Goal: Submit feedback/report problem: Submit feedback/report problem

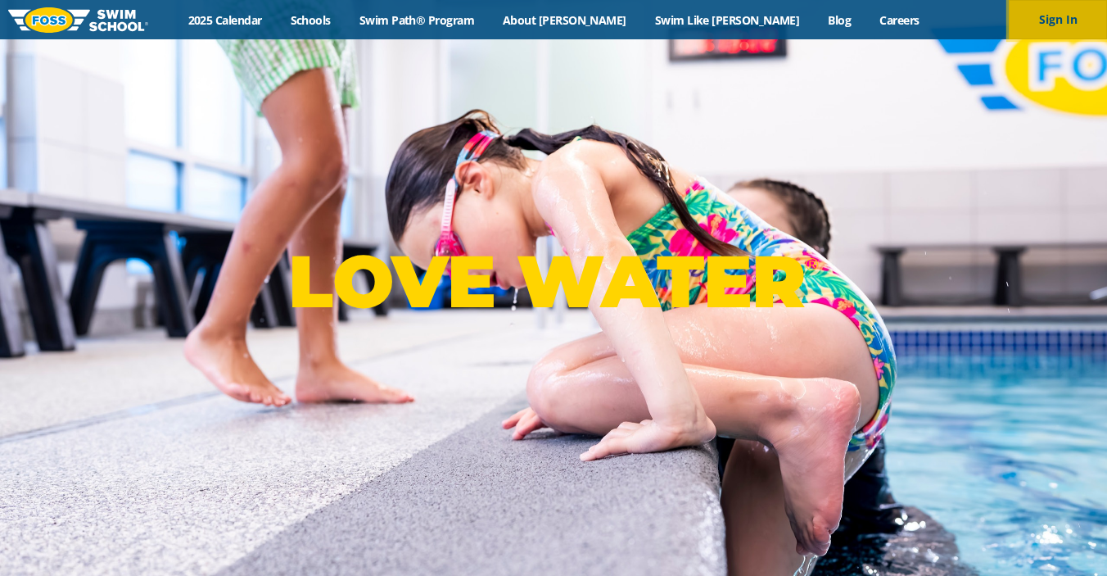
click at [1059, 23] on button "Sign In" at bounding box center [1058, 19] width 98 height 39
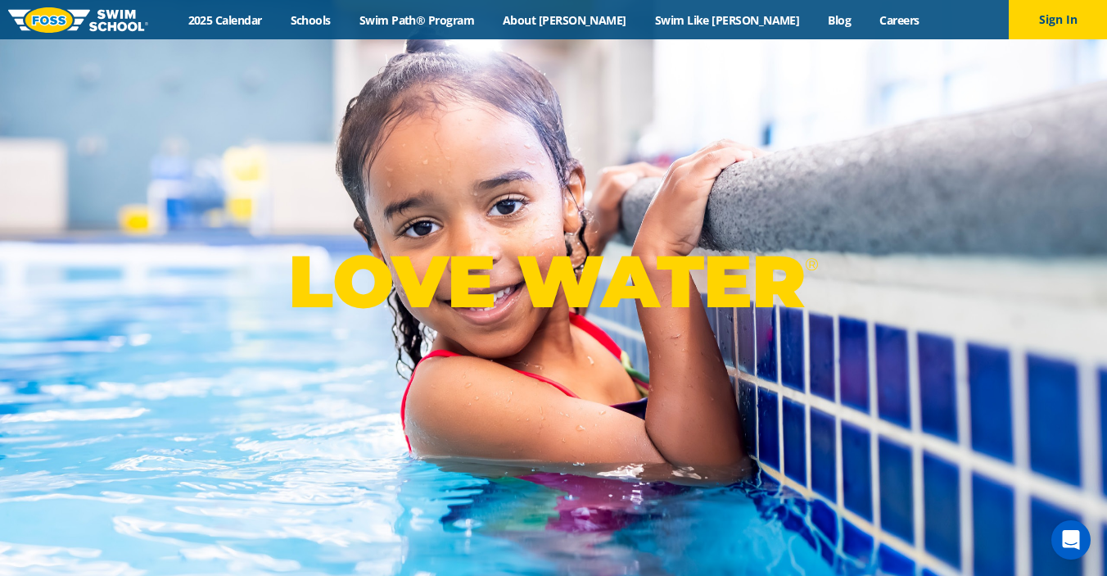
drag, startPoint x: 1032, startPoint y: 29, endPoint x: 217, endPoint y: 0, distance: 815.1
click at [605, 18] on link "About [PERSON_NAME]" at bounding box center [565, 20] width 152 height 16
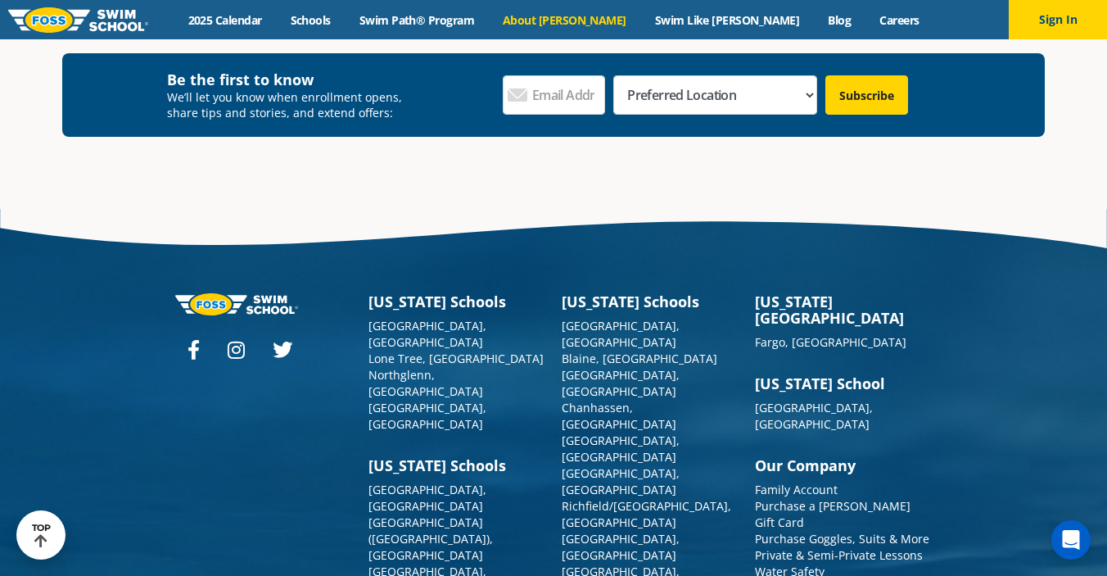
scroll to position [4316, 0]
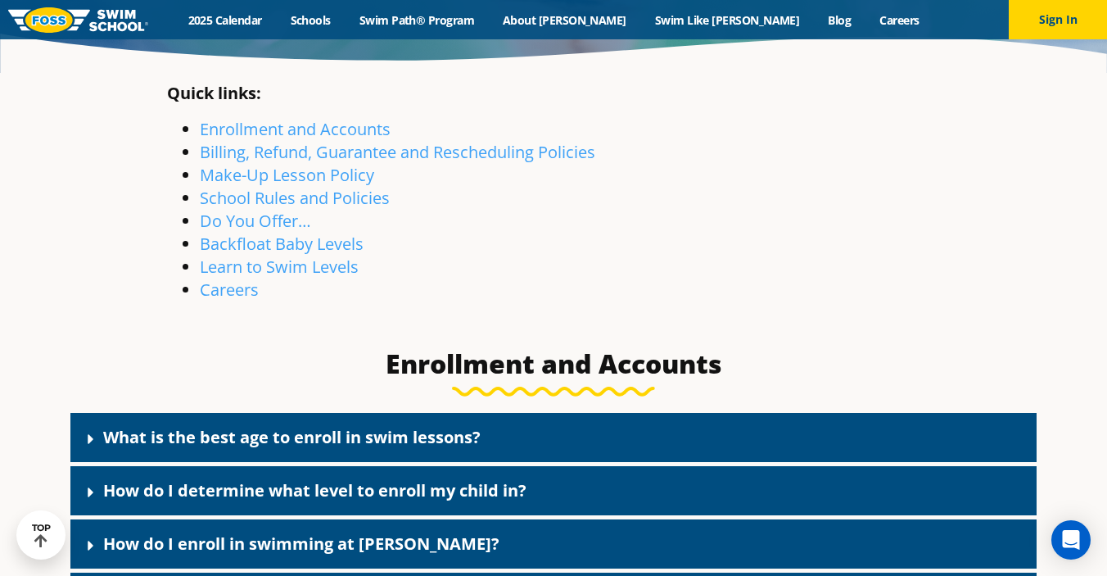
scroll to position [331, 0]
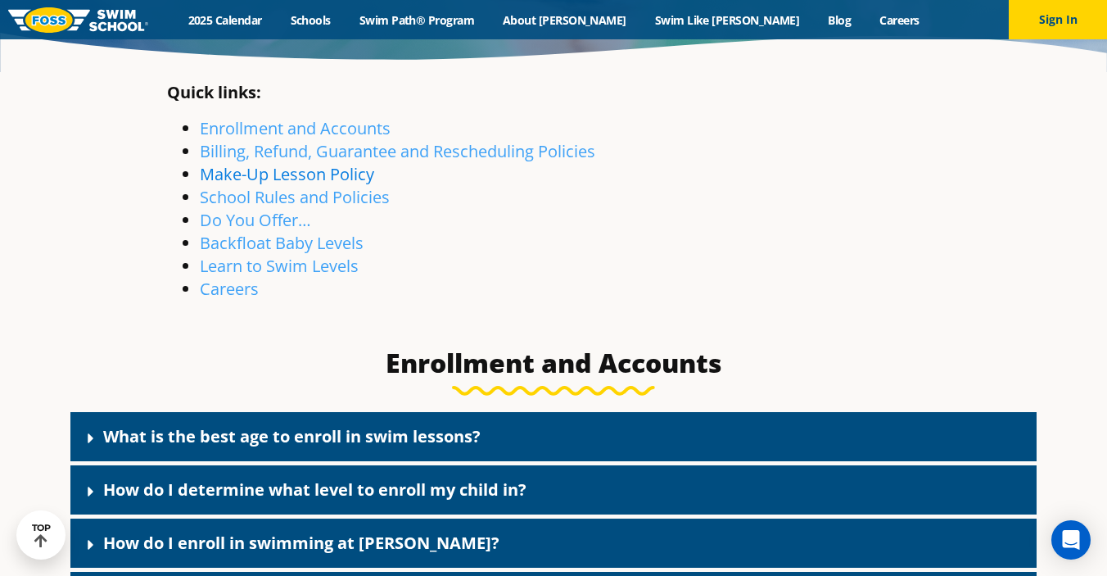
click at [335, 172] on link "Make-Up Lesson Policy" at bounding box center [287, 174] width 174 height 22
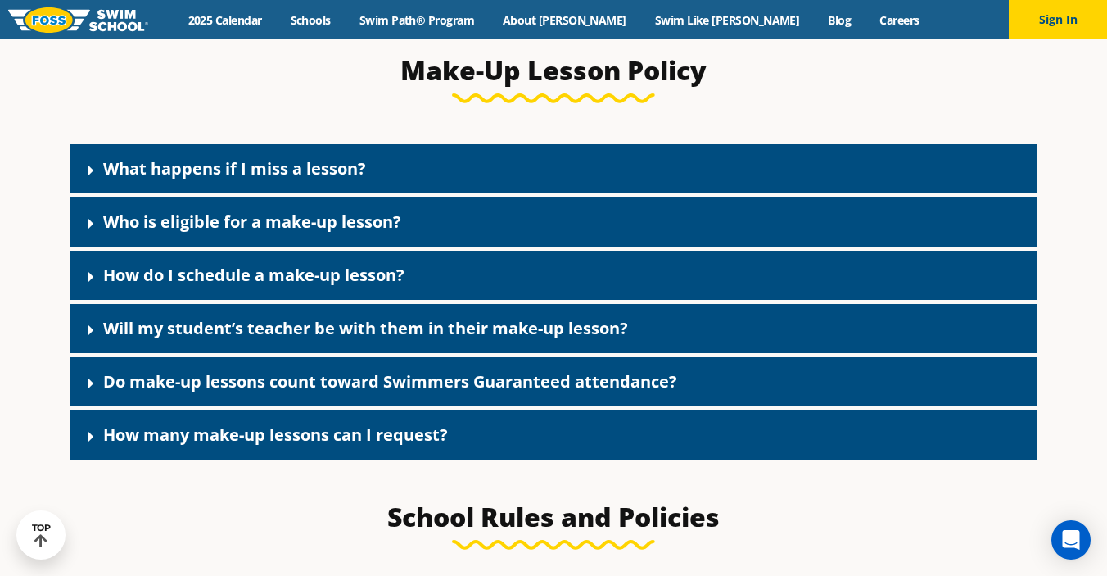
scroll to position [1817, 0]
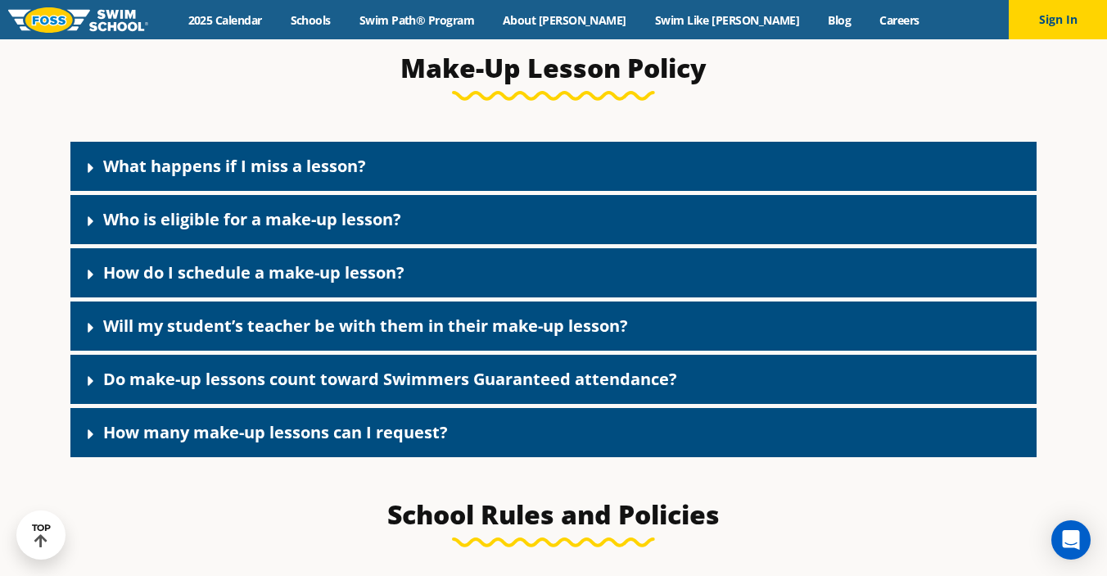
click at [270, 273] on link "How do I schedule a make-up lesson?" at bounding box center [253, 272] width 301 height 22
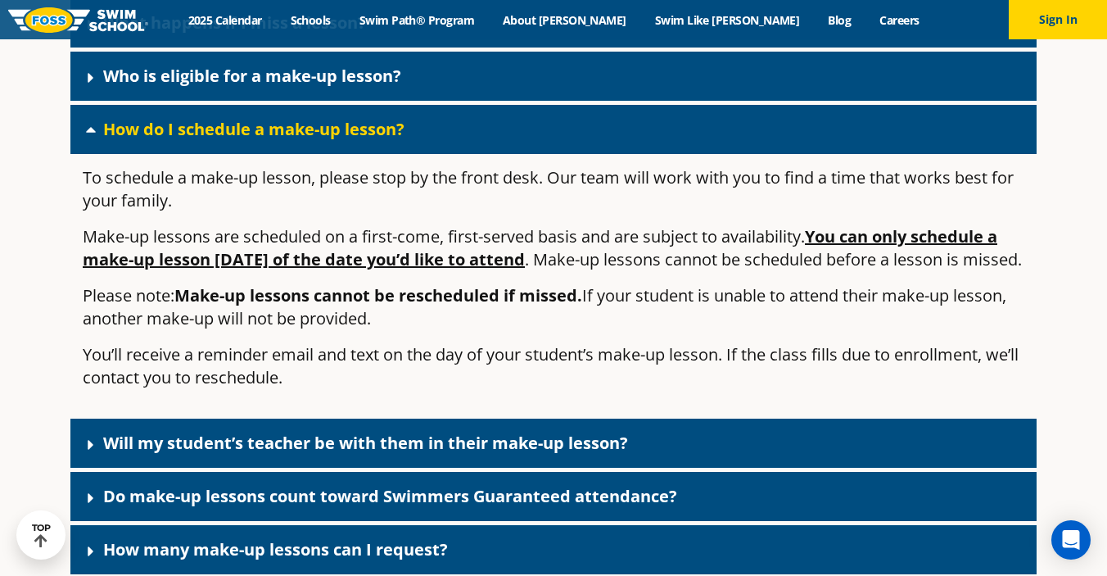
scroll to position [1962, 0]
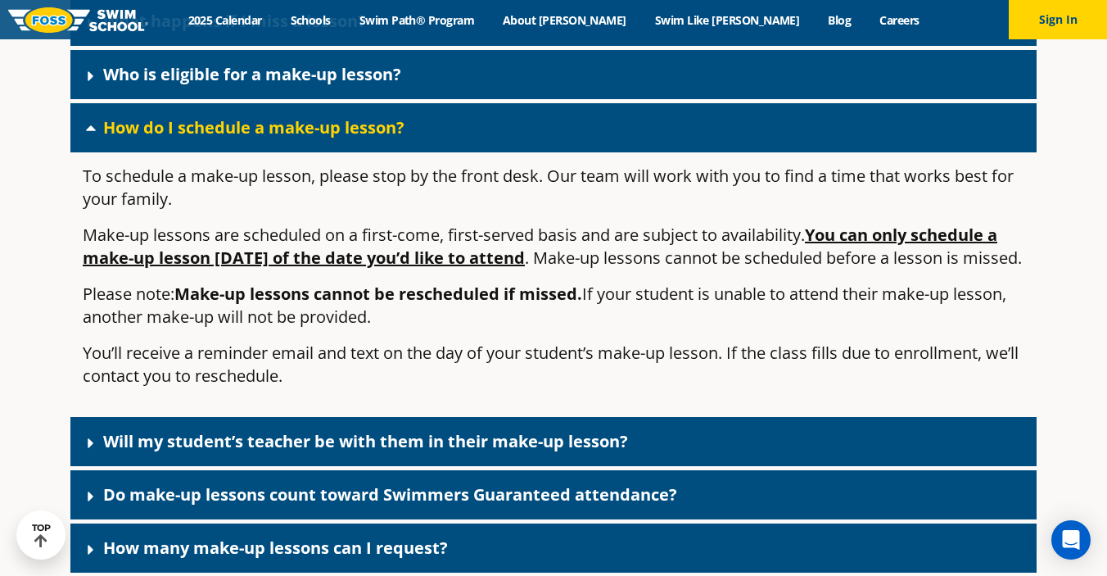
click at [280, 266] on u "You can only schedule a make-up lesson within 7 days of the date you’d like to …" at bounding box center [540, 246] width 914 height 45
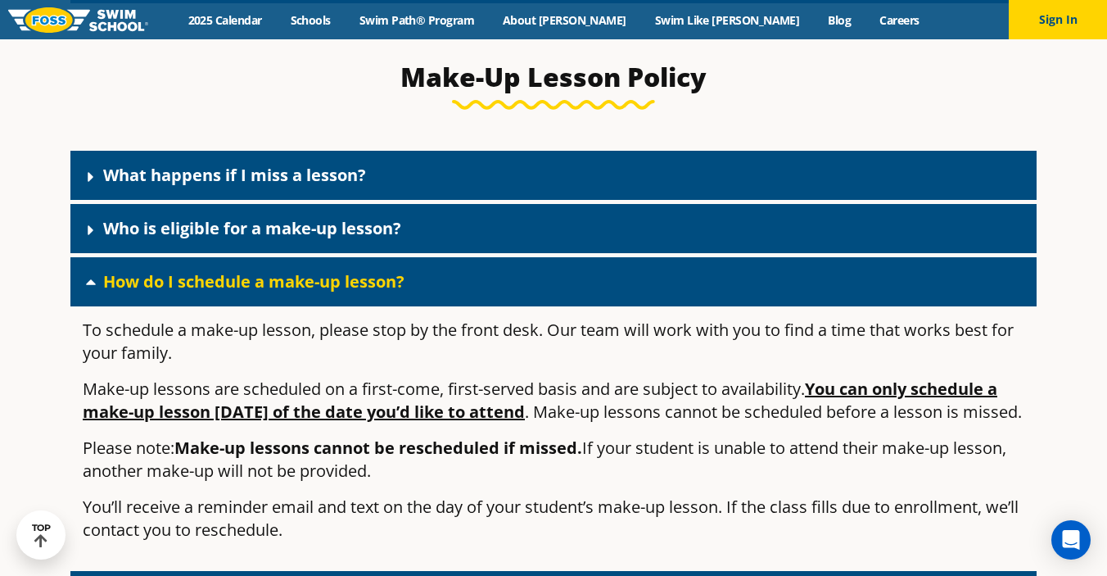
scroll to position [1794, 0]
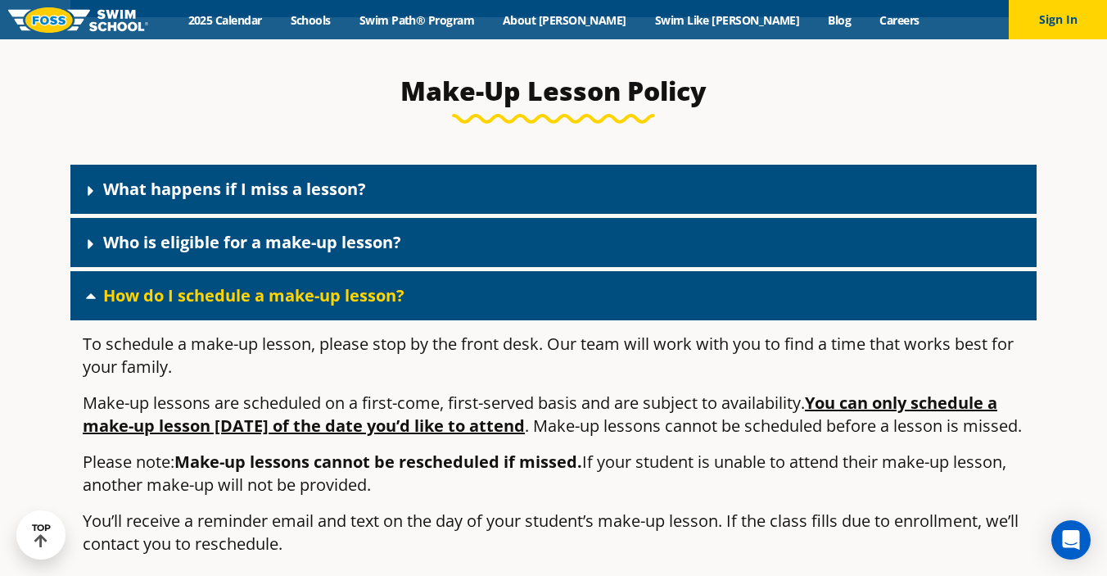
click at [315, 184] on div "What happens if I miss a lesson?" at bounding box center [553, 189] width 966 height 49
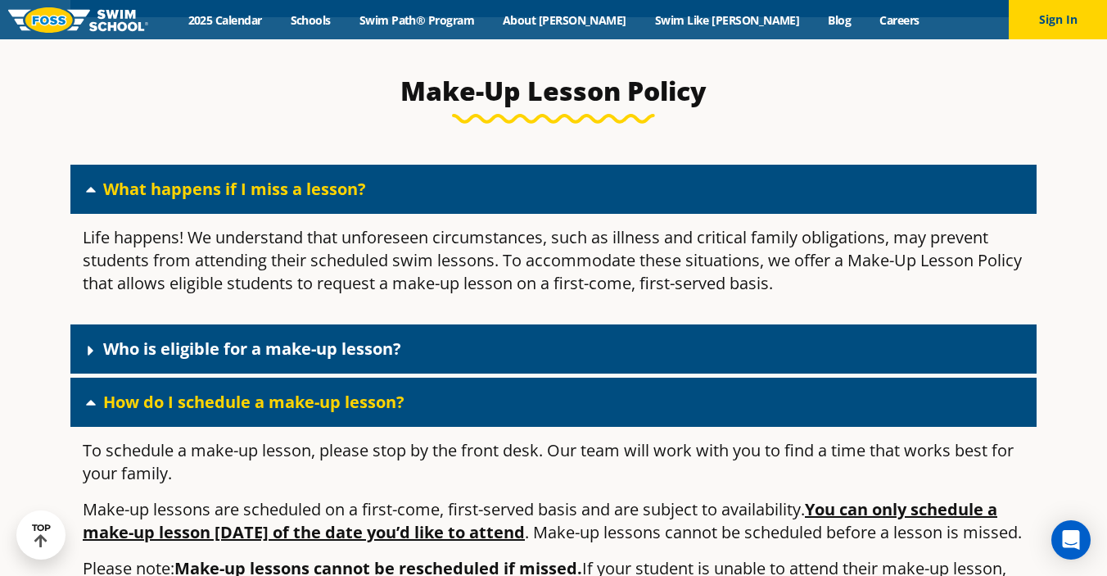
click at [252, 358] on link "Who is eligible for a make-up lesson?" at bounding box center [252, 348] width 298 height 22
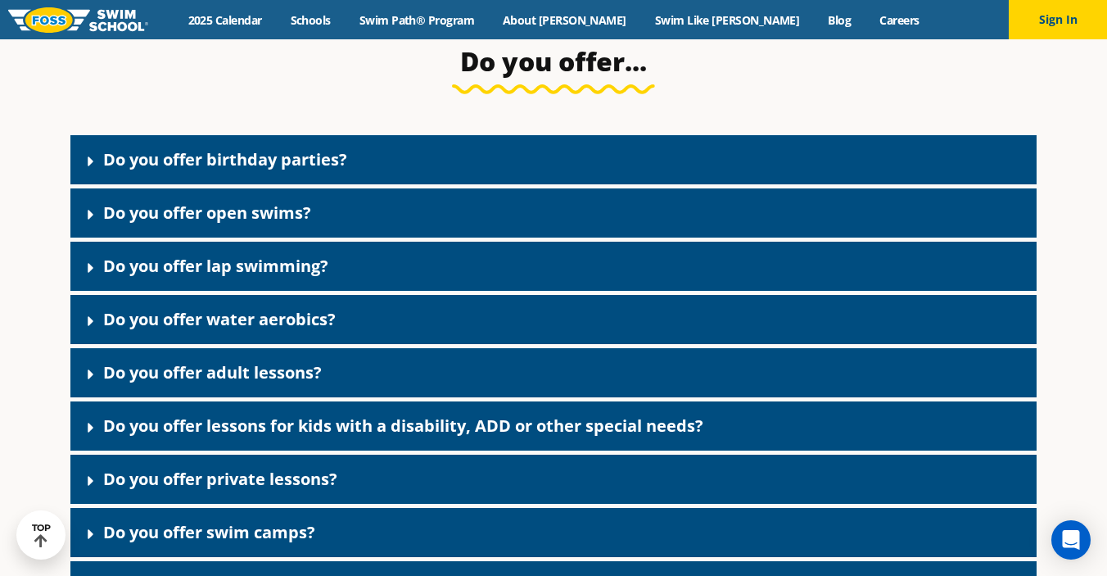
scroll to position [3316, 0]
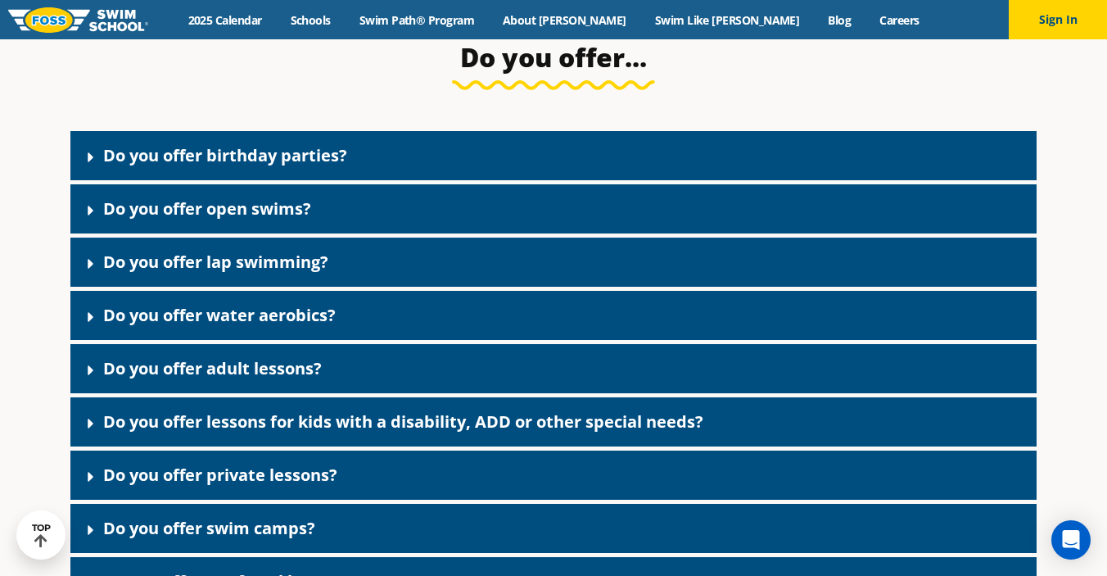
click at [287, 166] on link "Do you offer birthday parties?" at bounding box center [225, 155] width 244 height 22
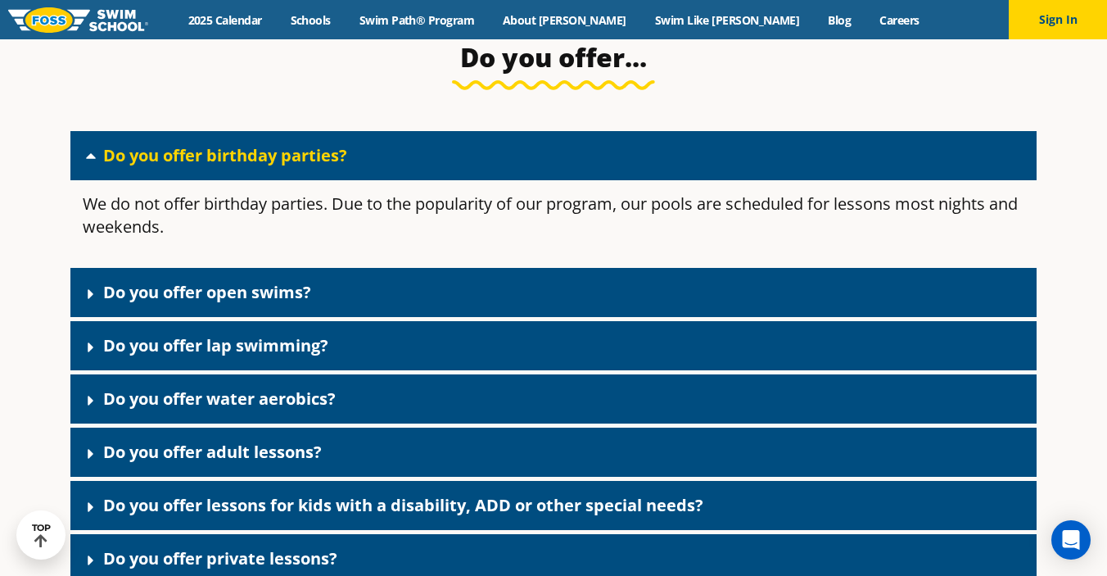
click at [282, 166] on link "Do you offer birthday parties?" at bounding box center [225, 155] width 244 height 22
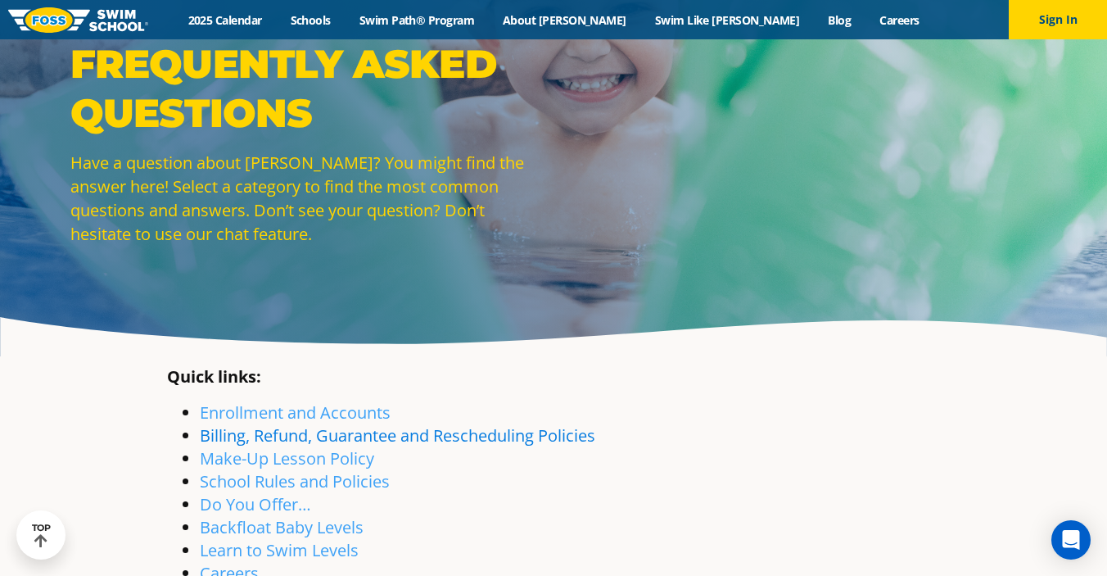
scroll to position [0, 0]
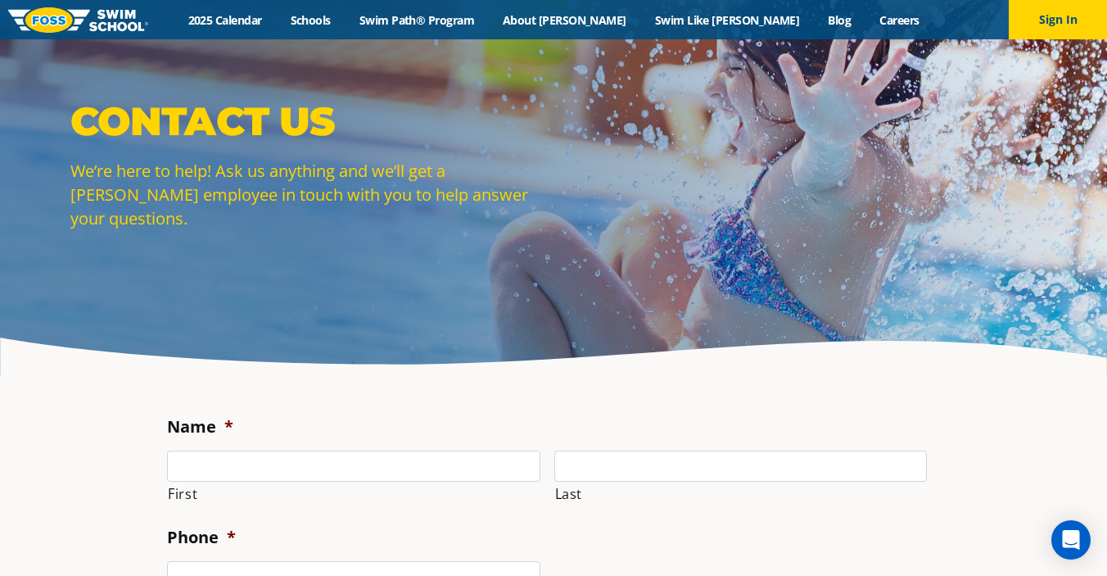
scroll to position [28, 0]
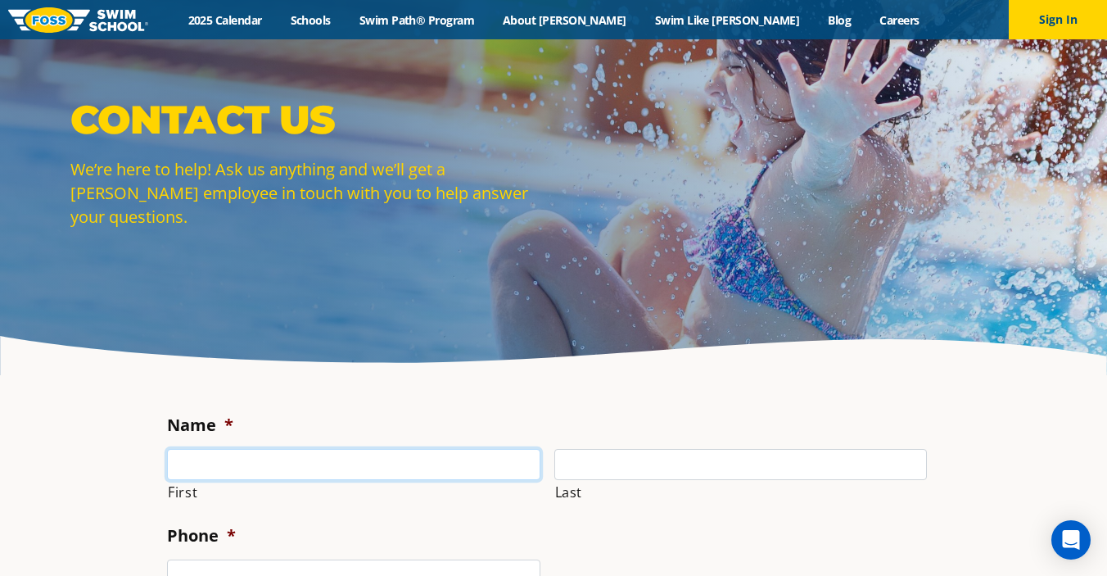
click at [344, 453] on input "First" at bounding box center [353, 464] width 373 height 31
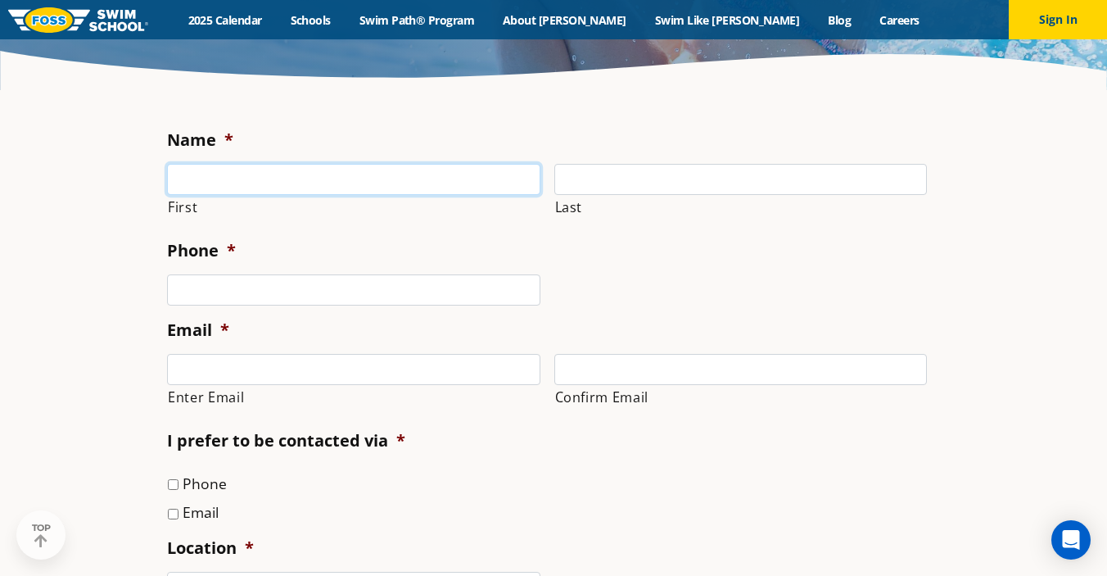
scroll to position [314, 0]
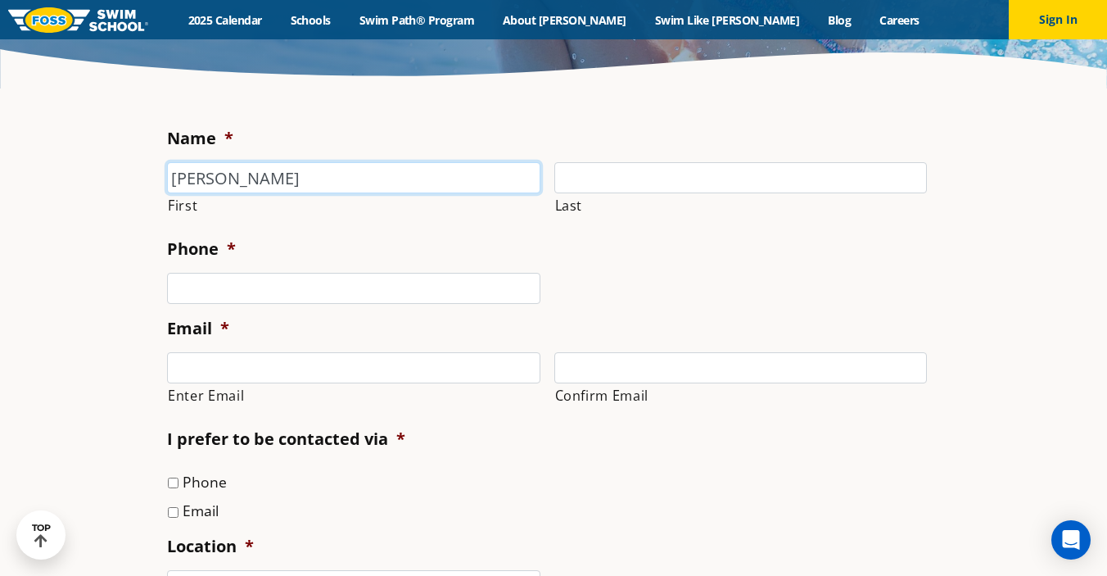
type input "Christie"
click at [644, 173] on input "Last" at bounding box center [740, 177] width 373 height 31
type input "Rasmussen"
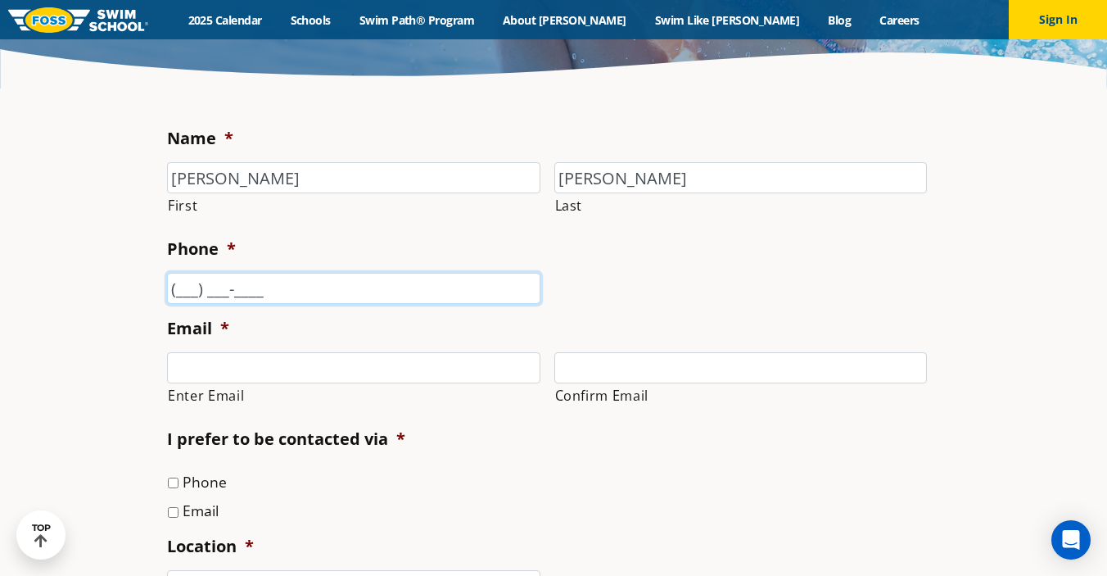
click at [224, 293] on input "(___) ___-____" at bounding box center [353, 288] width 373 height 31
type input "[PHONE_NUMBER]"
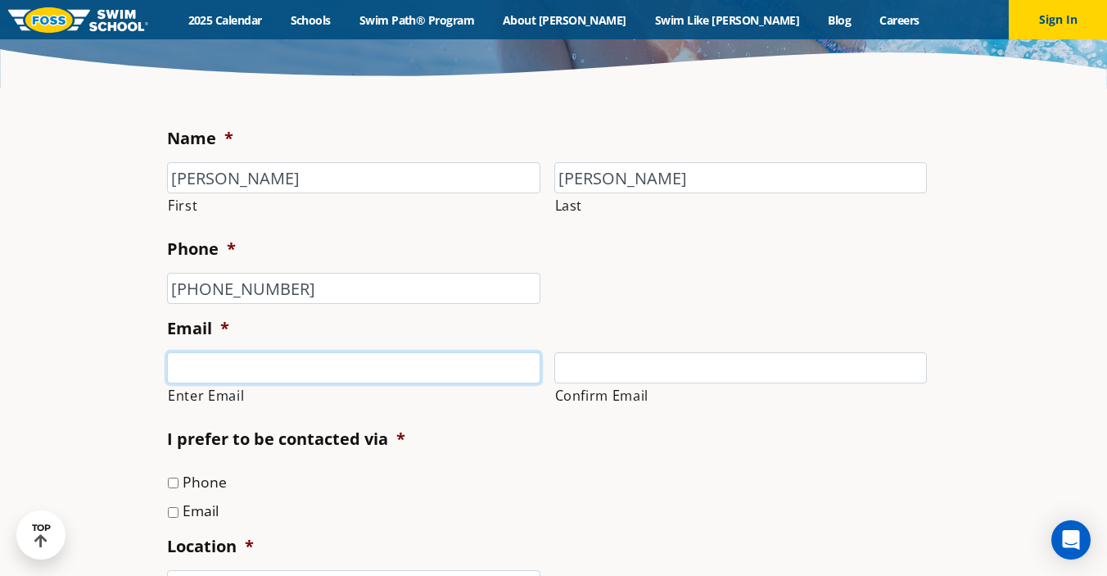
click at [217, 363] on input "Enter Email" at bounding box center [353, 367] width 373 height 31
type input "[PERSON_NAME][EMAIL_ADDRESS][DOMAIN_NAME]"
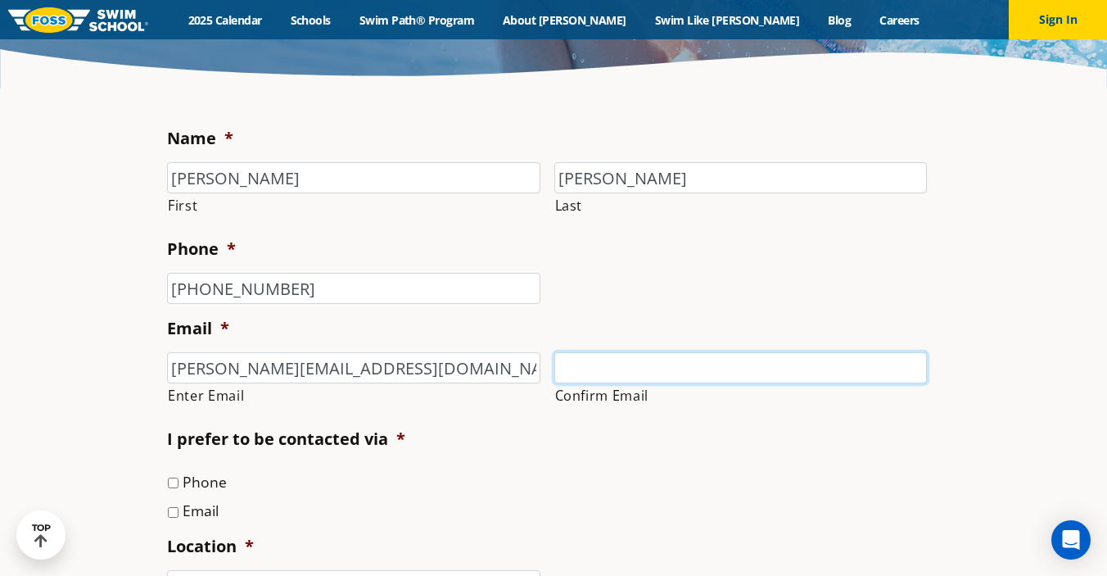
click at [605, 364] on input "Confirm Email" at bounding box center [740, 367] width 373 height 31
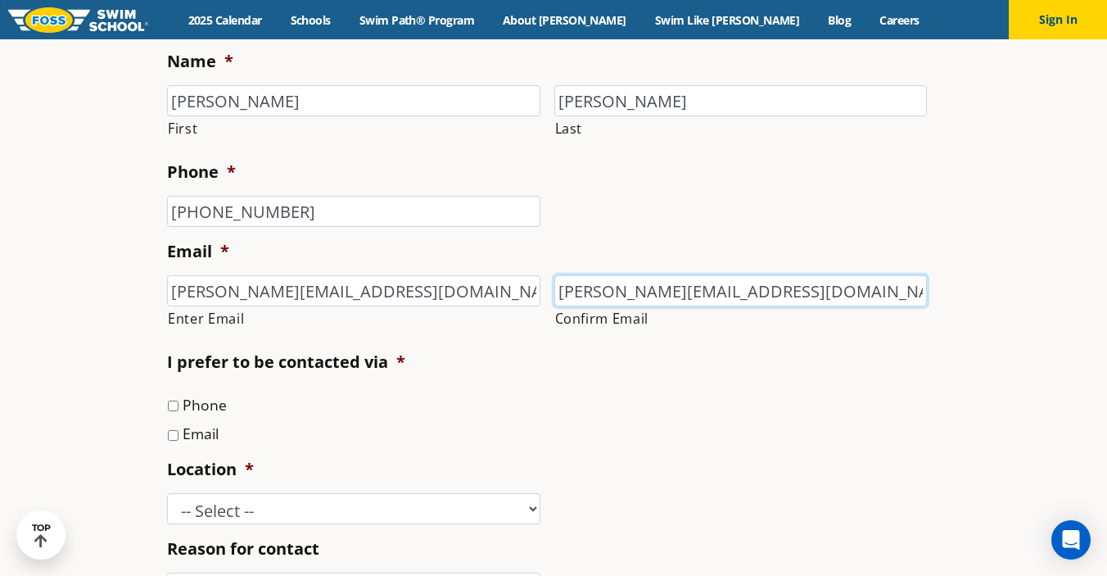
scroll to position [393, 0]
type input "[PERSON_NAME][EMAIL_ADDRESS][DOMAIN_NAME]"
click at [171, 439] on input "Email" at bounding box center [173, 433] width 11 height 11
checkbox input "true"
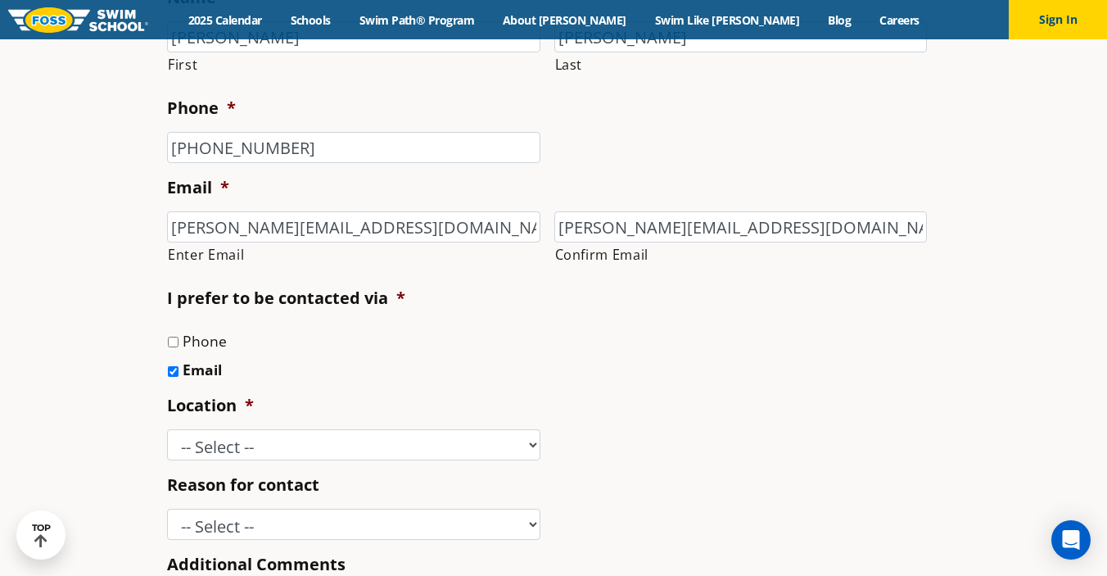
scroll to position [454, 0]
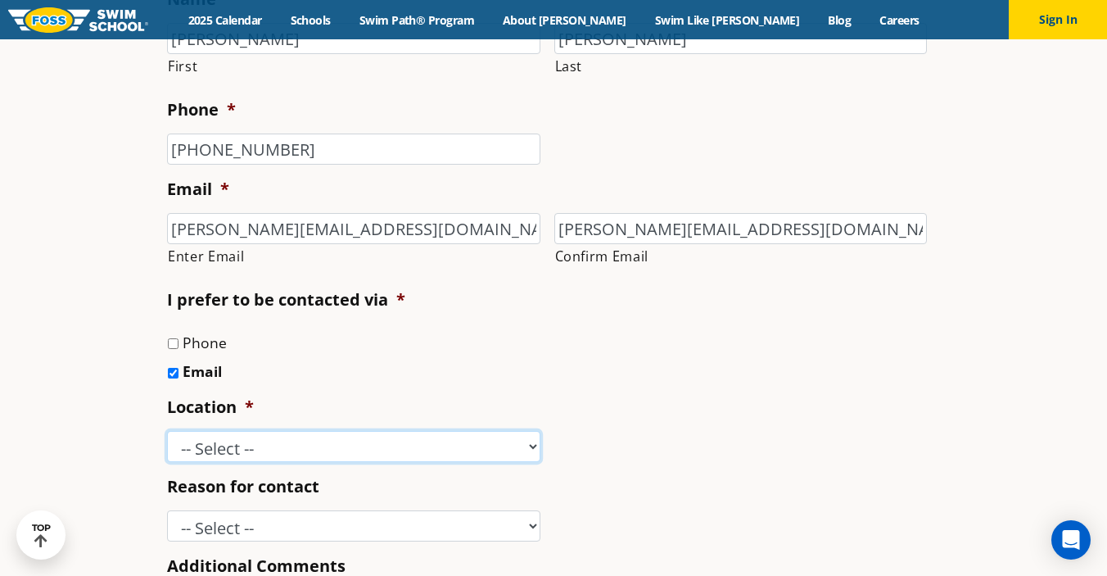
click at [227, 443] on select "-- Select -- [GEOGRAPHIC_DATA], [GEOGRAPHIC_DATA] [GEOGRAPHIC_DATA] [GEOGRAPHIC…" at bounding box center [353, 446] width 373 height 31
select select "RED"
click at [167, 431] on select "-- Select -- [GEOGRAPHIC_DATA], [GEOGRAPHIC_DATA] [GEOGRAPHIC_DATA] [GEOGRAPHIC…" at bounding box center [353, 446] width 373 height 31
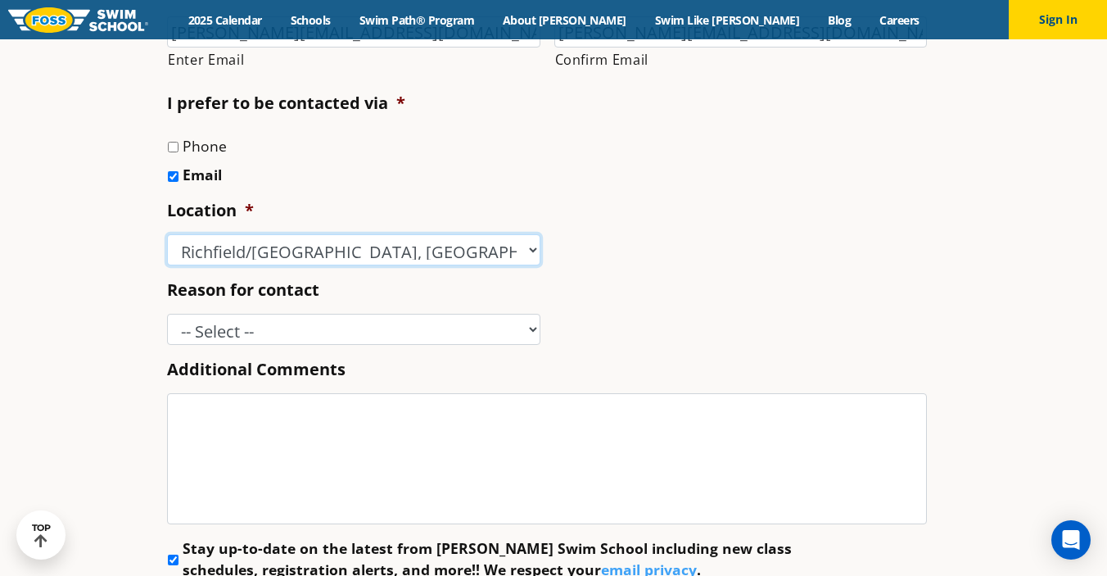
scroll to position [652, 0]
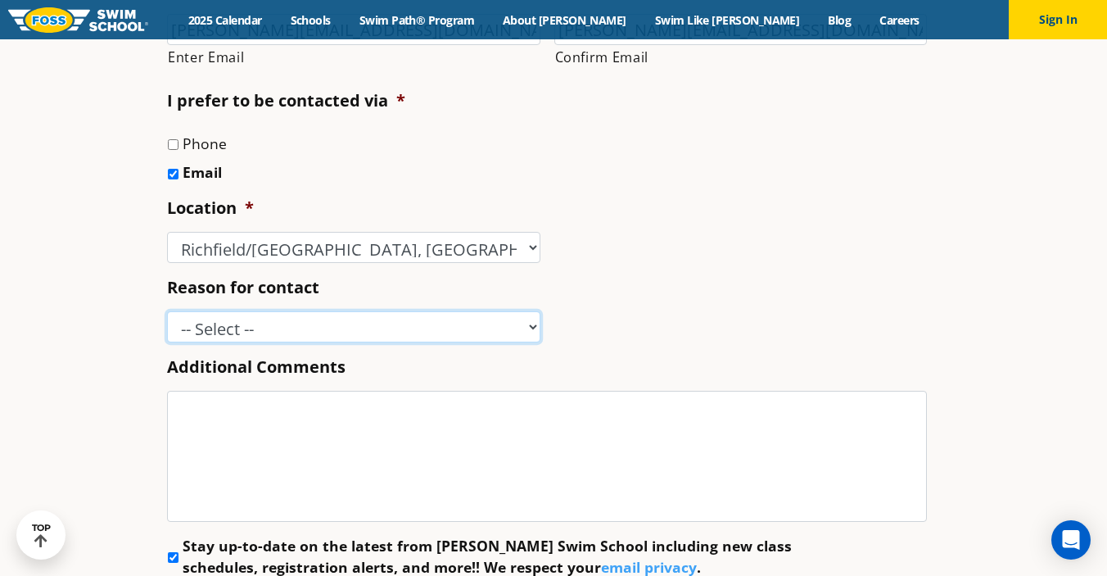
click at [234, 327] on select "-- Select -- Enrollment issue Program question What level is best for my child?…" at bounding box center [353, 326] width 373 height 31
select select "Other"
click at [167, 311] on select "-- Select -- Enrollment issue Program question What level is best for my child?…" at bounding box center [353, 326] width 373 height 31
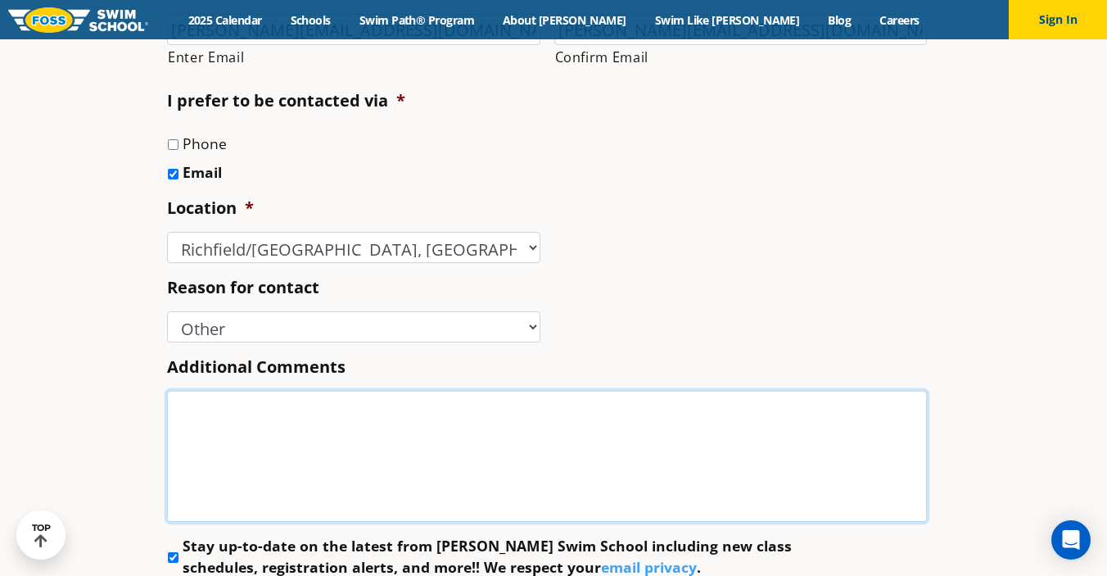
click at [305, 407] on textarea "Additional Comments" at bounding box center [547, 456] width 760 height 131
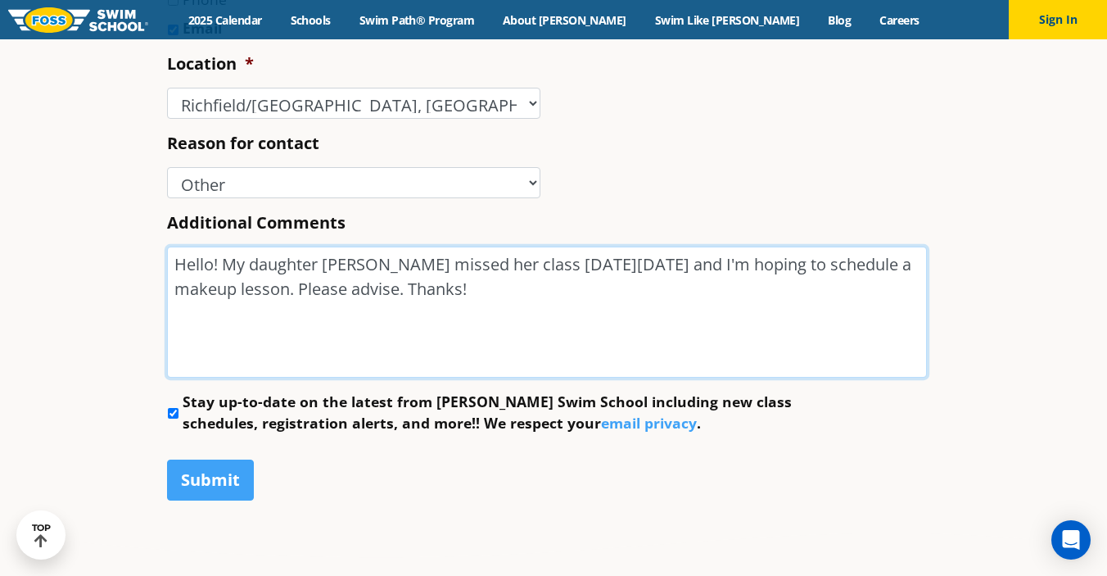
scroll to position [799, 0]
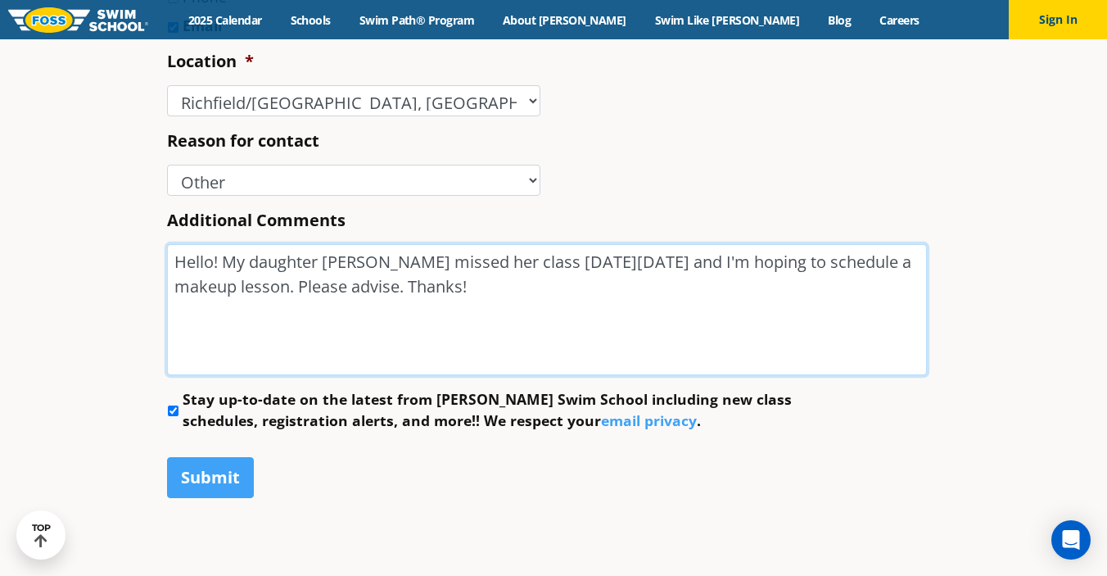
click at [631, 263] on textarea "Hello! My daughter Eowyn missed her class on Sunday, 8/10 and I'm hoping to sch…" at bounding box center [547, 309] width 760 height 131
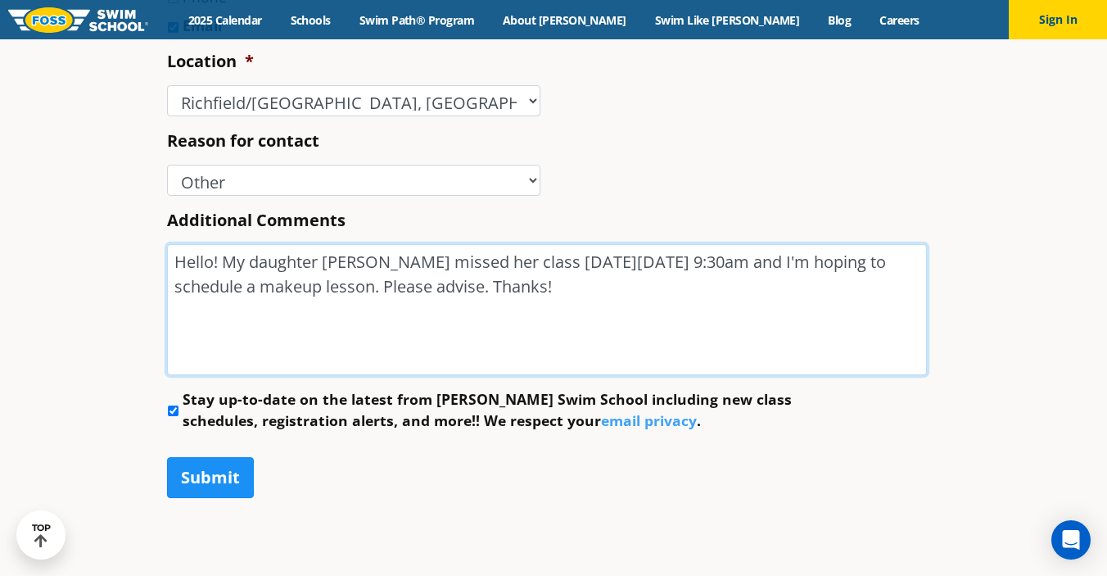
type textarea "Hello! My daughter Eowyn missed her class on Sunday, 8/10 @ 9:30am and I'm hopi…"
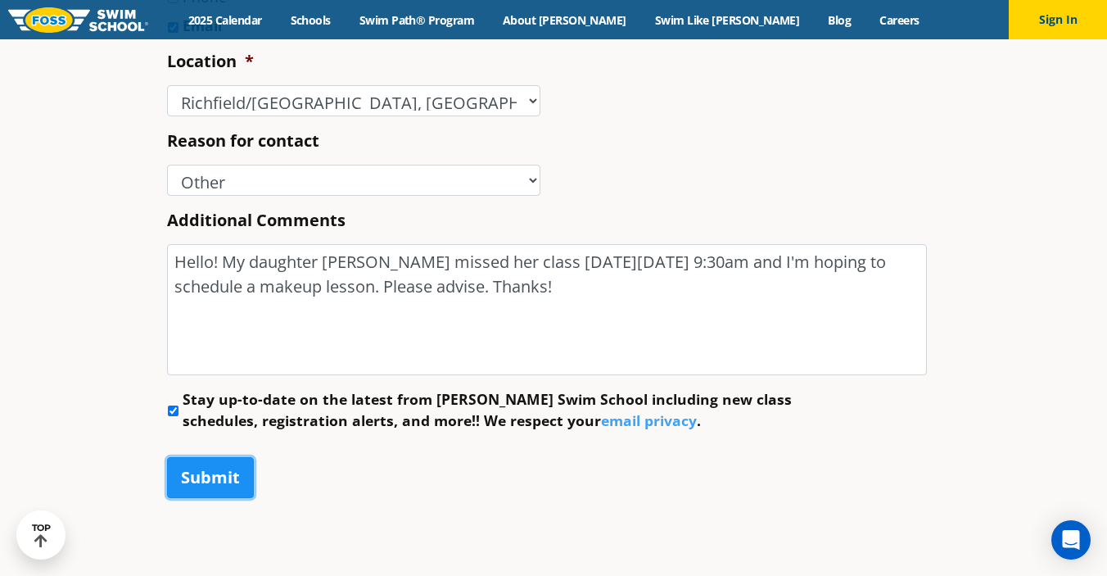
click at [201, 485] on input "Submit" at bounding box center [210, 477] width 87 height 41
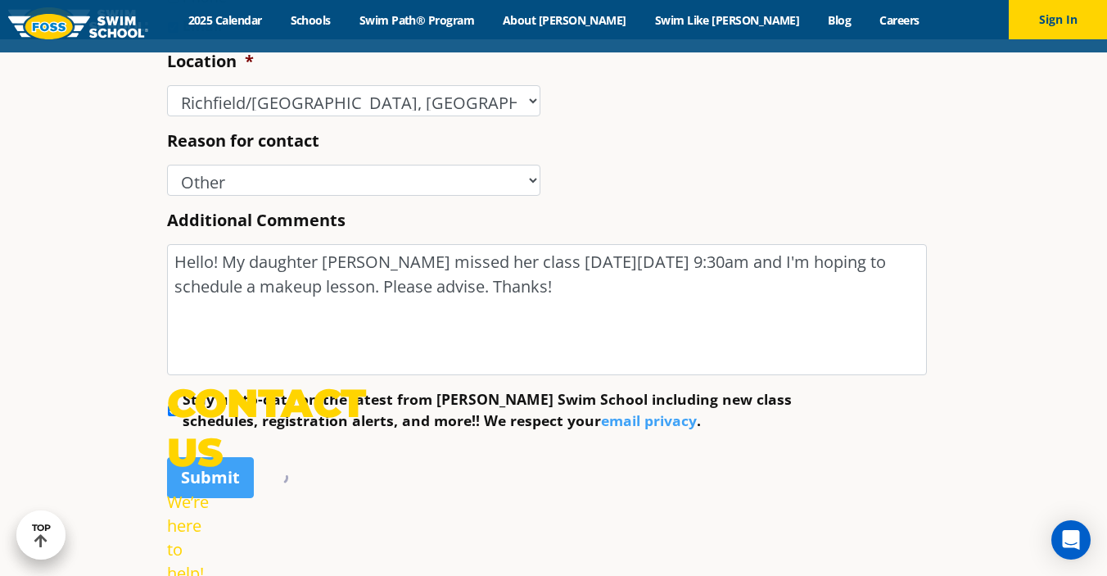
scroll to position [0, 0]
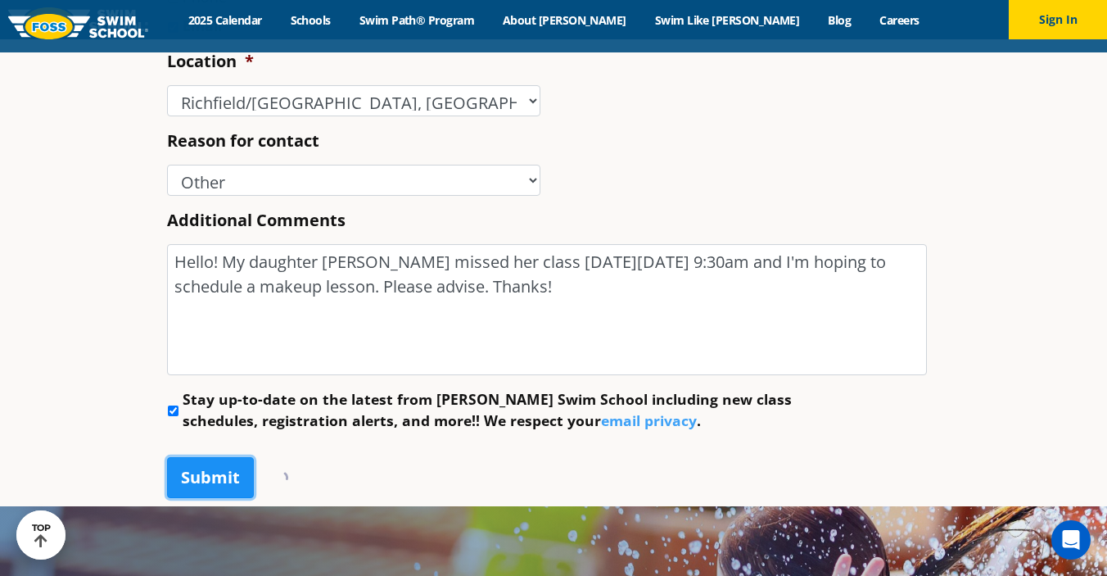
click at [198, 476] on input "Submit" at bounding box center [210, 477] width 87 height 41
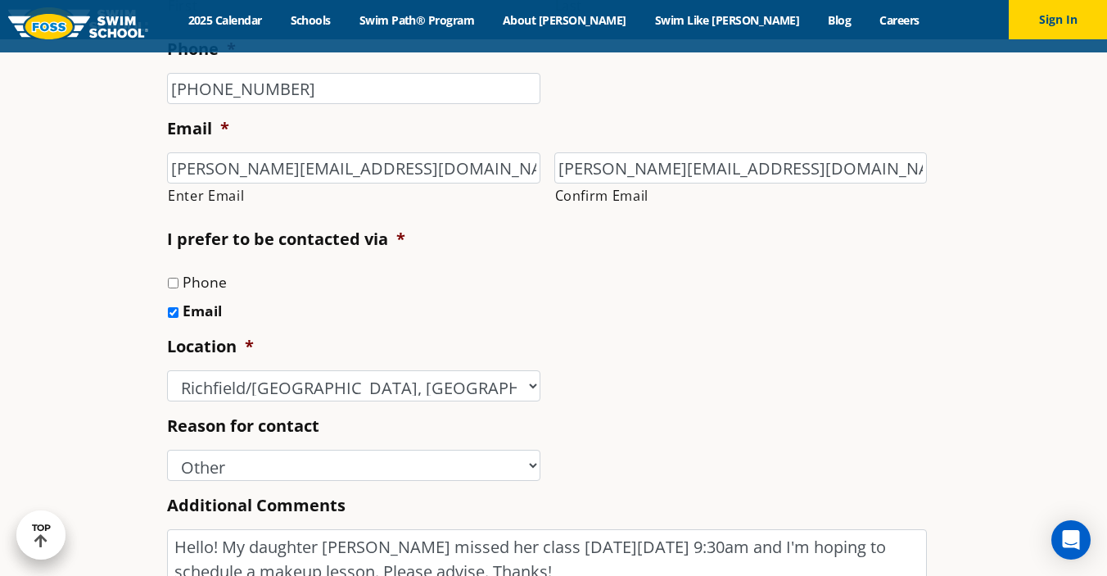
scroll to position [512, 0]
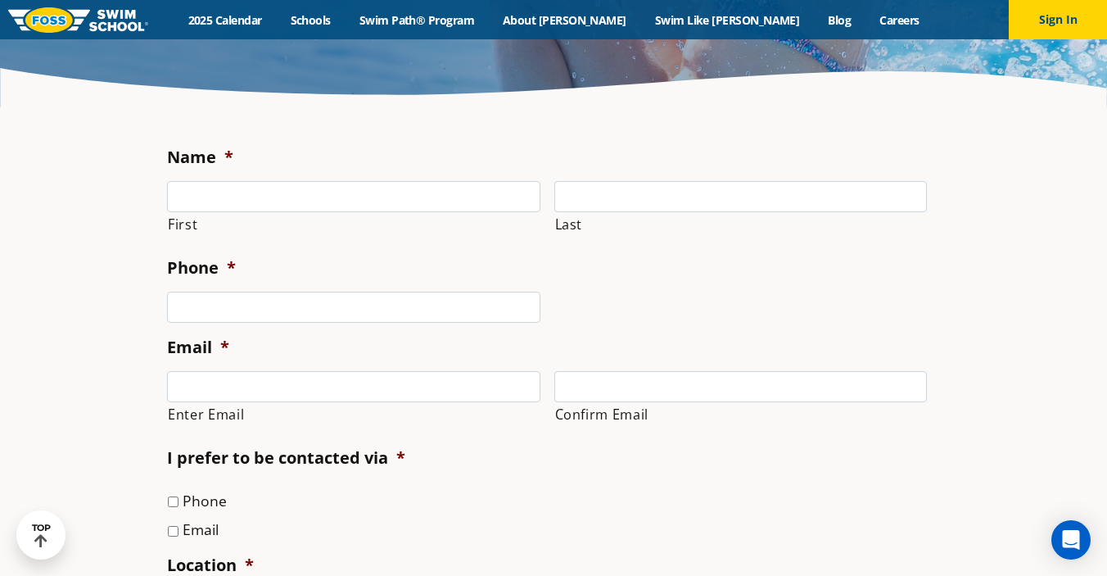
scroll to position [294, 0]
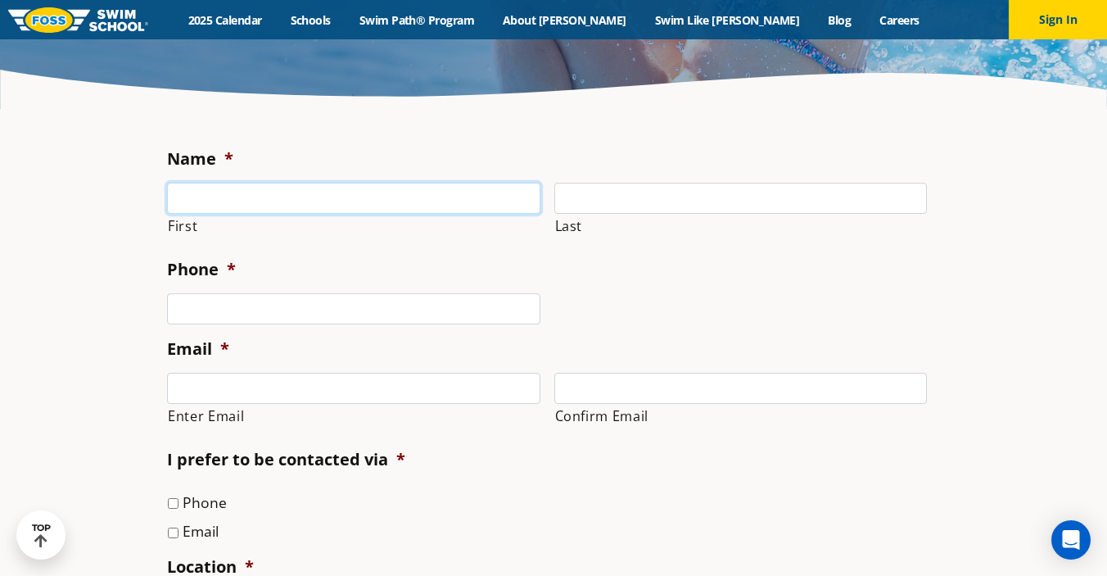
click at [377, 191] on input "First" at bounding box center [353, 198] width 373 height 31
type input "[PERSON_NAME]"
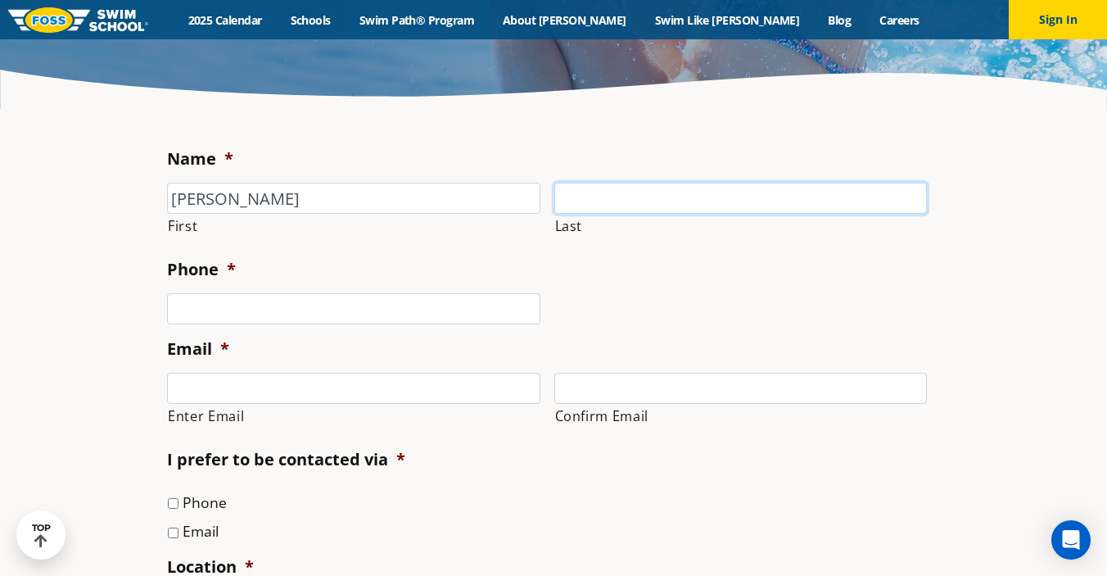
click at [695, 189] on input "Last" at bounding box center [740, 198] width 373 height 31
type input "[PERSON_NAME]"
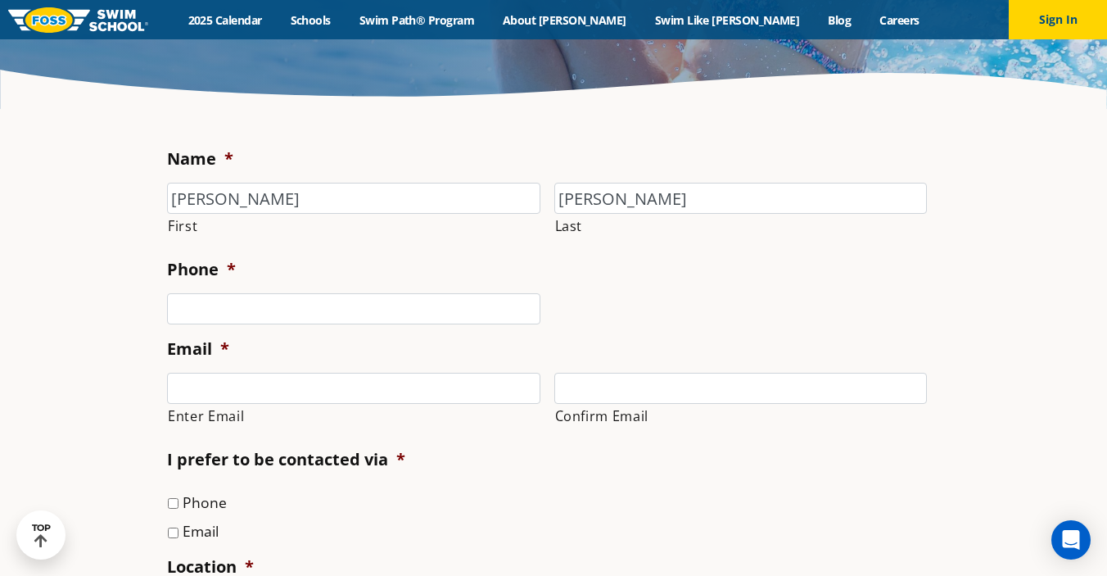
click at [398, 291] on li "Phone *" at bounding box center [553, 291] width 773 height 66
click at [383, 304] on input "(___) ___-____" at bounding box center [353, 308] width 373 height 31
type input "[PHONE_NUMBER]"
click at [284, 382] on input "Enter Email" at bounding box center [353, 388] width 373 height 31
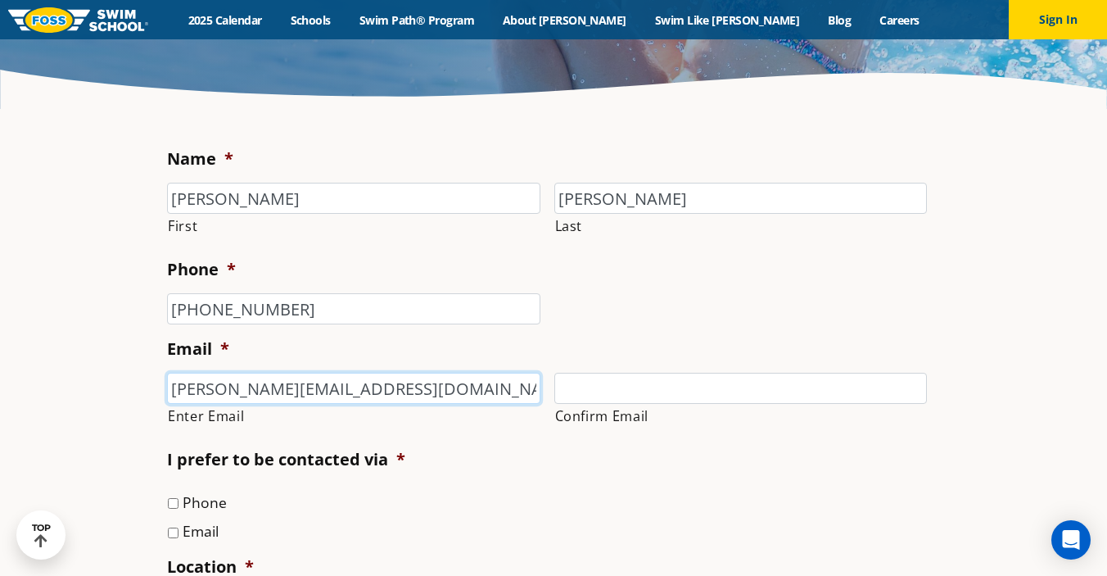
type input "[PERSON_NAME][EMAIL_ADDRESS][DOMAIN_NAME]"
click at [602, 390] on input "Confirm Email" at bounding box center [740, 388] width 373 height 31
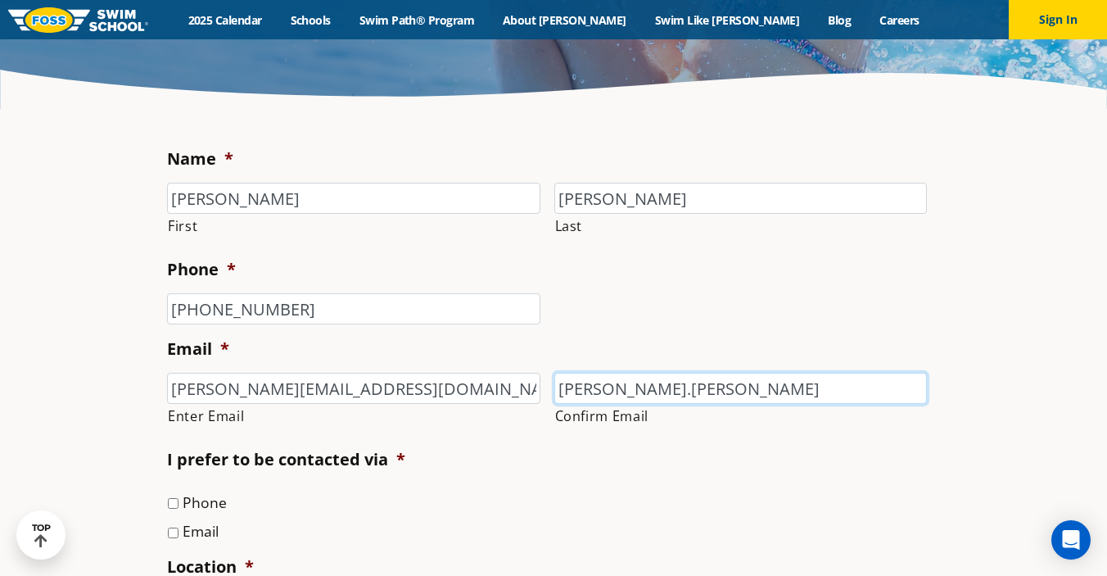
type input "[PERSON_NAME][EMAIL_ADDRESS][DOMAIN_NAME]"
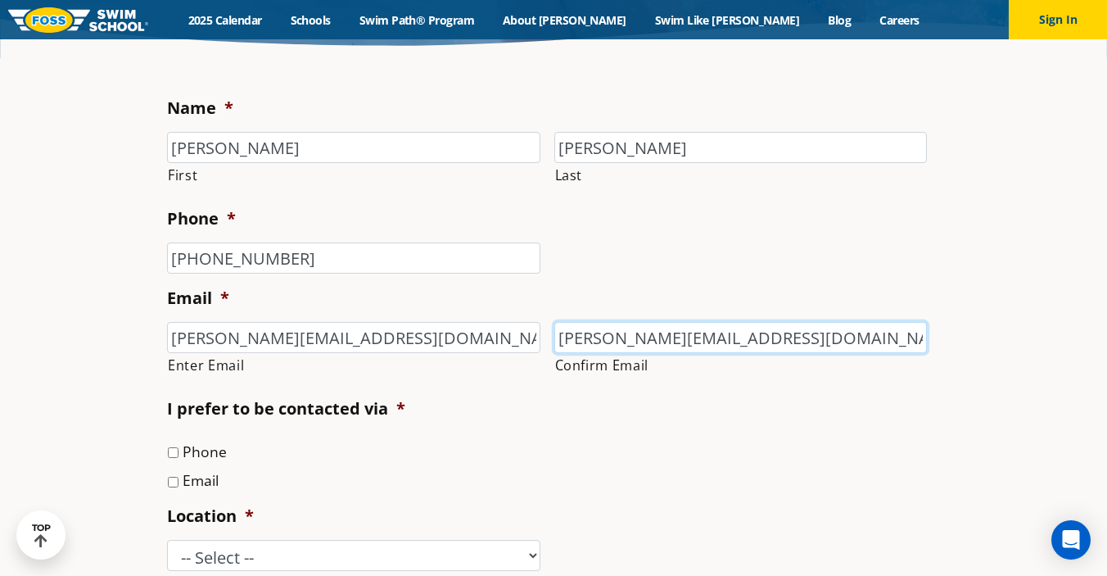
scroll to position [395, 0]
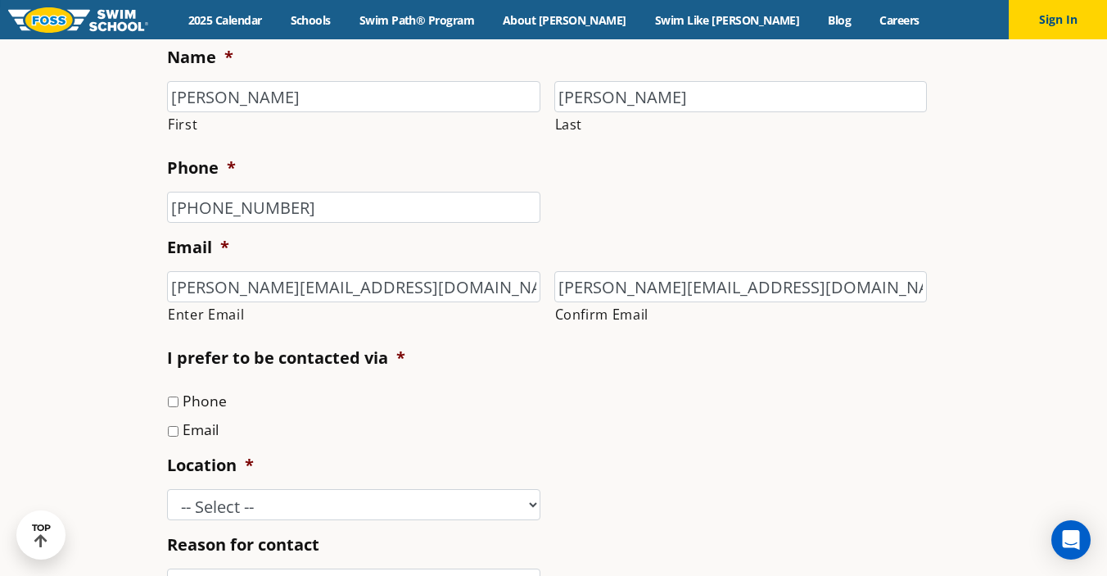
click at [180, 429] on li "Email" at bounding box center [553, 429] width 773 height 23
click at [176, 429] on input "Email" at bounding box center [173, 431] width 11 height 11
checkbox input "true"
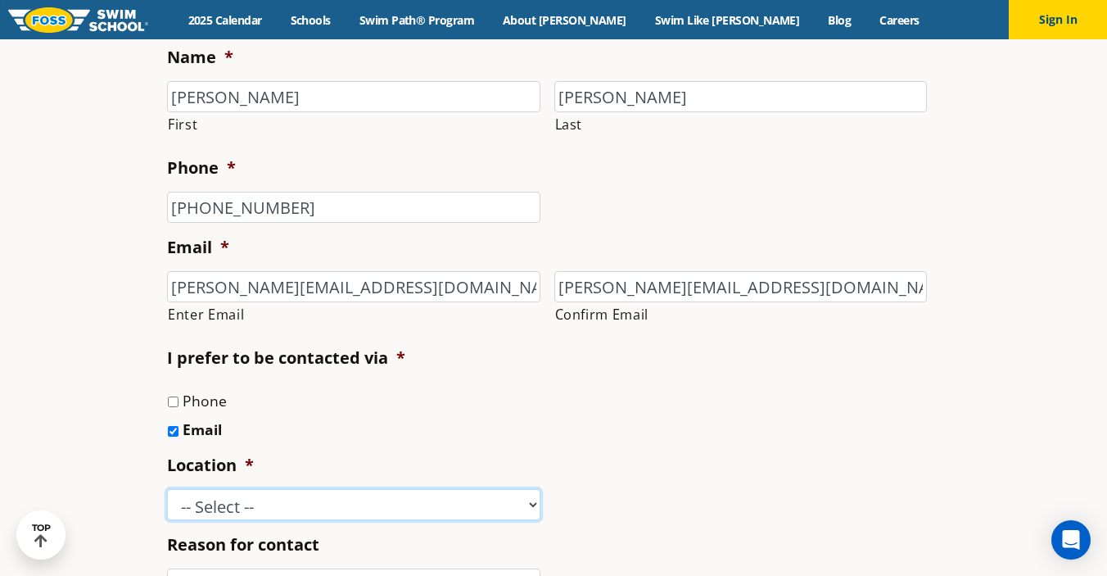
click at [218, 513] on select "-- Select -- [GEOGRAPHIC_DATA], [GEOGRAPHIC_DATA] [GEOGRAPHIC_DATA] [GEOGRAPHIC…" at bounding box center [353, 504] width 373 height 31
select select "RED"
click at [167, 489] on select "-- Select -- [GEOGRAPHIC_DATA], [GEOGRAPHIC_DATA] [GEOGRAPHIC_DATA] [GEOGRAPHIC…" at bounding box center [353, 504] width 373 height 31
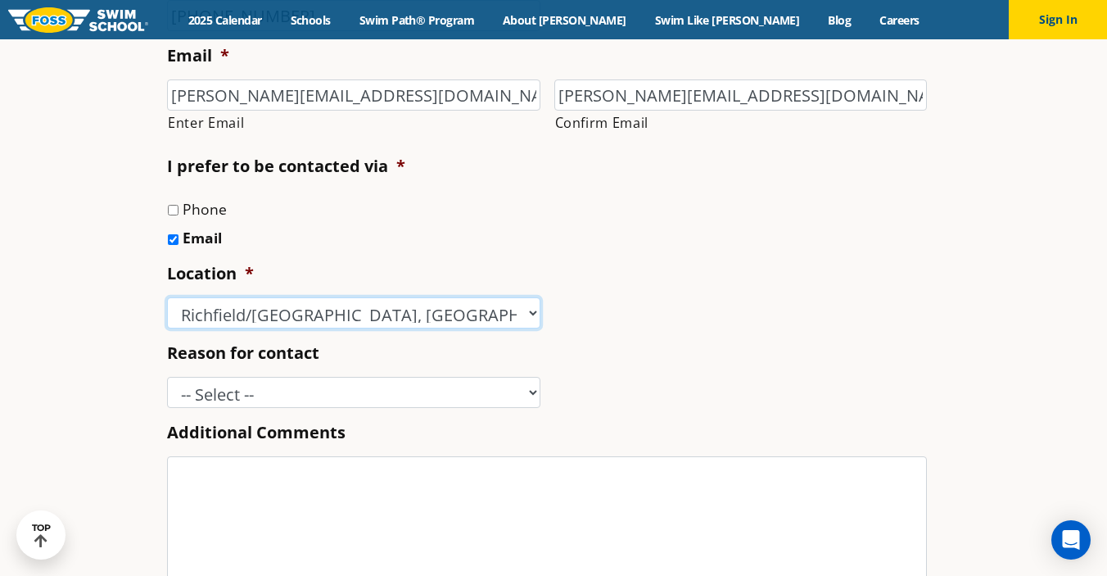
scroll to position [590, 0]
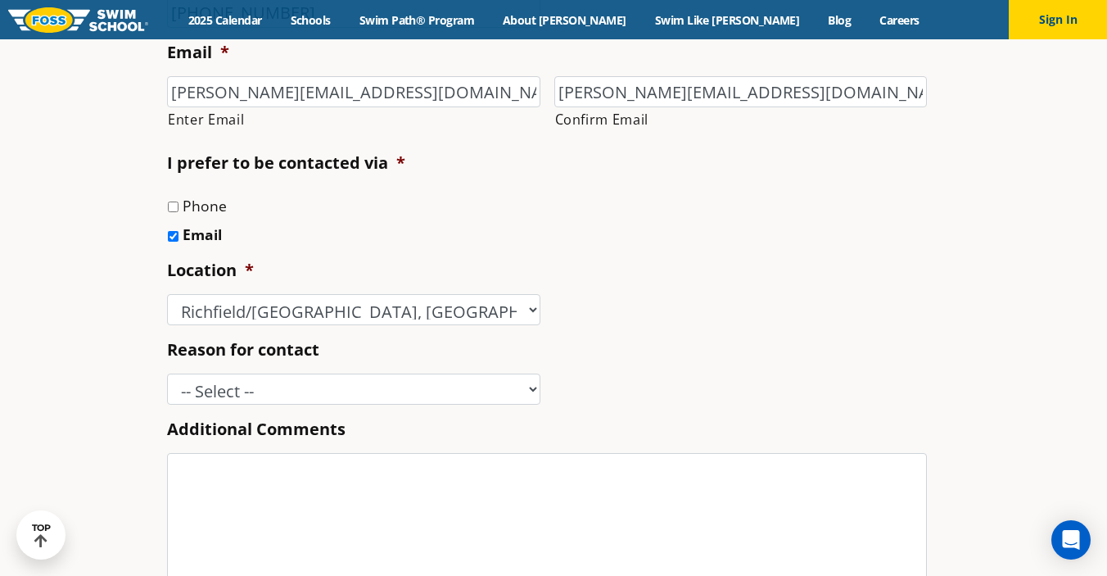
click at [305, 420] on label "Additional Comments" at bounding box center [256, 428] width 178 height 21
click at [305, 453] on textarea "Additional Comments" at bounding box center [547, 518] width 760 height 131
click at [289, 393] on select "-- Select -- Enrollment issue Program question What level is best for my child?…" at bounding box center [353, 388] width 373 height 31
select select "Other"
click at [167, 373] on select "-- Select -- Enrollment issue Program question What level is best for my child?…" at bounding box center [353, 388] width 373 height 31
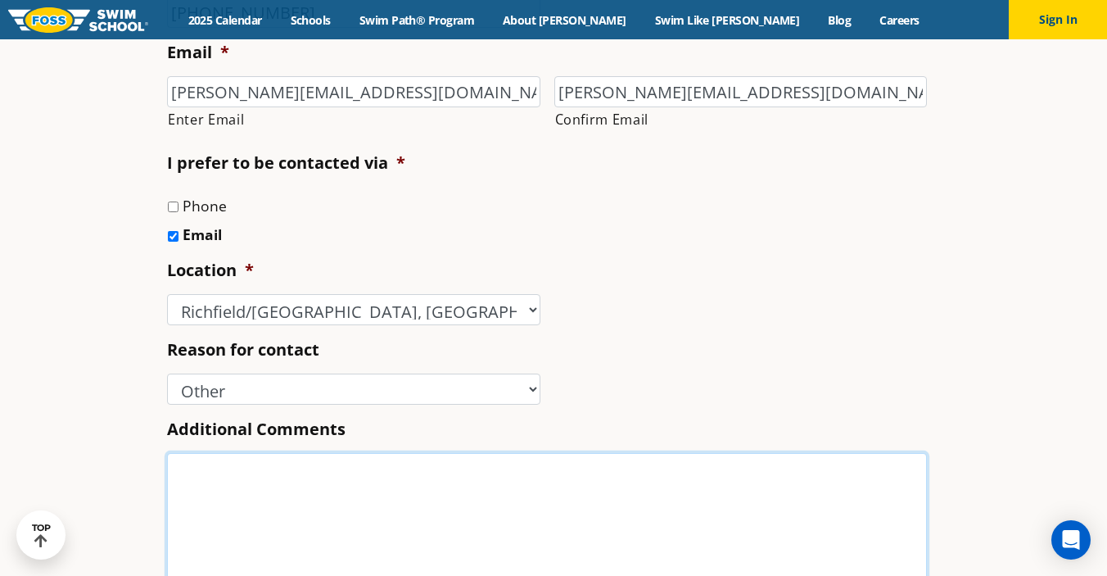
click at [254, 497] on textarea "Additional Comments" at bounding box center [547, 518] width 760 height 131
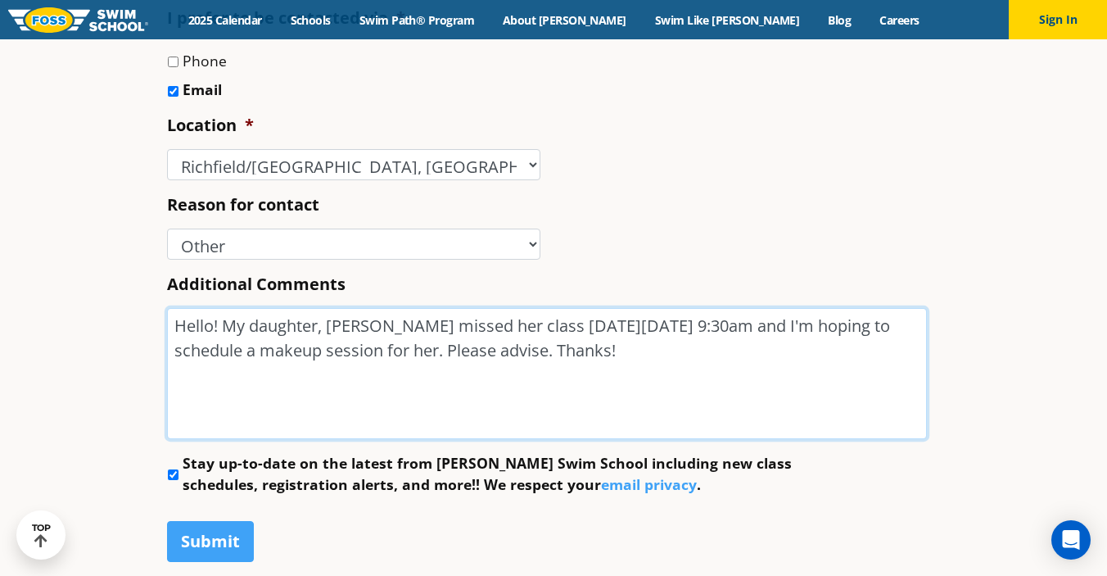
scroll to position [734, 0]
type textarea "Hello! My daughter, [PERSON_NAME] missed her class [DATE][DATE] 9:30am and I'm …"
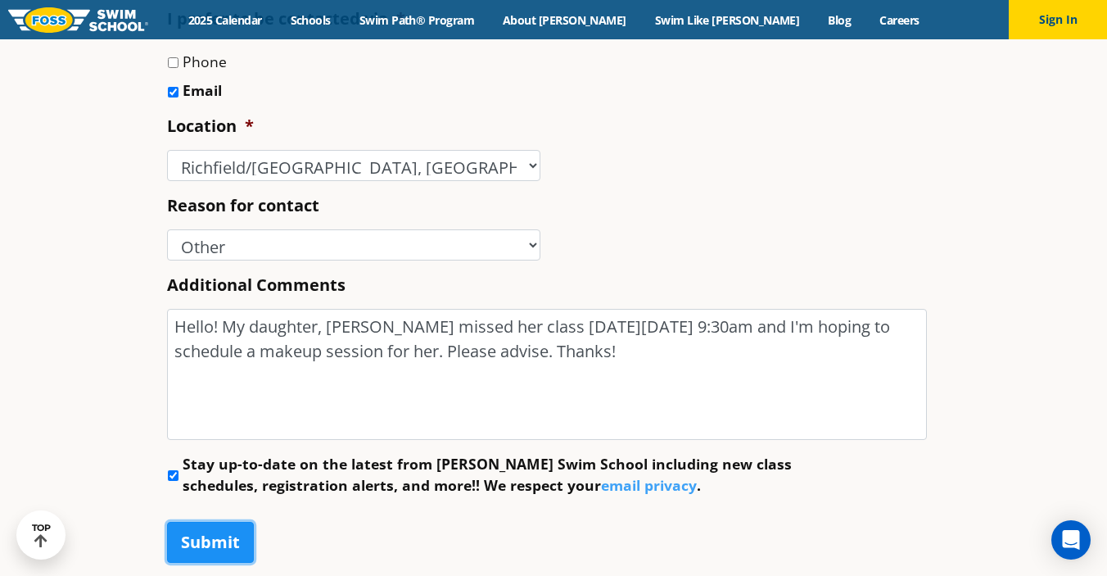
click at [215, 539] on input "Submit" at bounding box center [210, 542] width 87 height 41
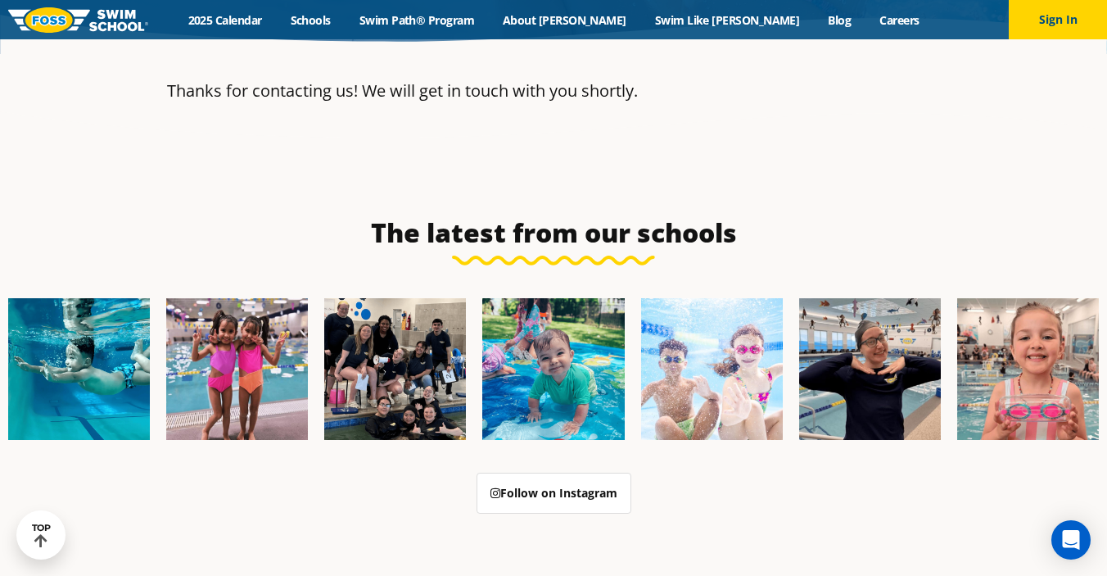
scroll to position [346, 0]
